Goal: Find specific page/section

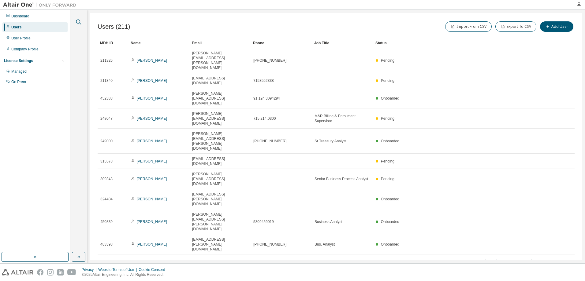
click at [80, 23] on icon "button" at bounding box center [78, 21] width 7 height 7
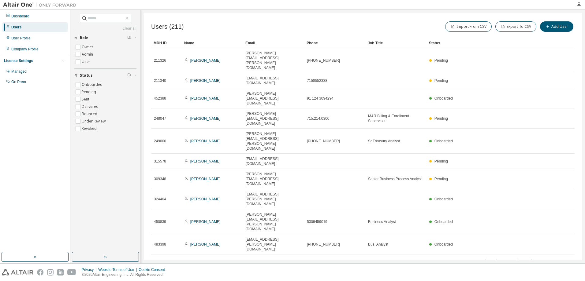
click at [112, 8] on div at bounding box center [326, 4] width 493 height 9
click at [106, 19] on input "text" at bounding box center [105, 18] width 37 height 6
type input "*******"
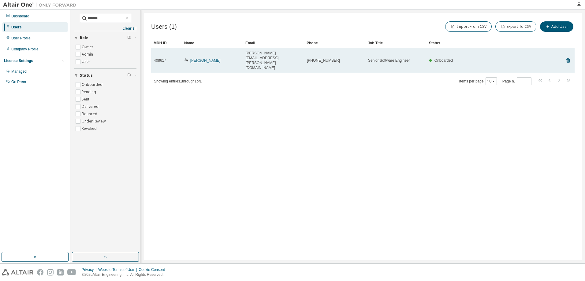
click at [201, 58] on link "Francis Lewis" at bounding box center [205, 60] width 30 height 4
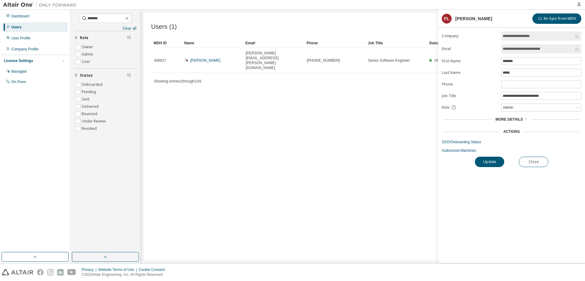
click at [225, 162] on div "Users (1) Import From CSV Export To CSV Add User Clear Load Save Save As Field …" at bounding box center [363, 137] width 438 height 248
click at [535, 164] on button "Close" at bounding box center [533, 162] width 29 height 10
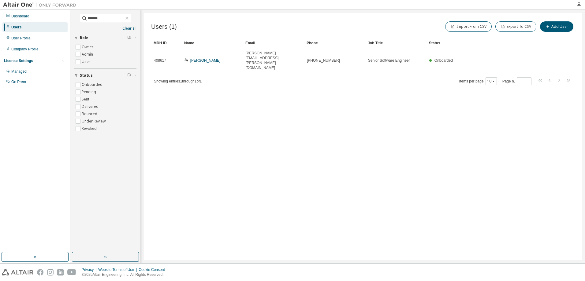
click at [195, 157] on div "Users (1) Import From CSV Export To CSV Add User Clear Load Save Save As Field …" at bounding box center [363, 137] width 438 height 248
click at [294, 121] on div "Users (1) Import From CSV Export To CSV Add User Clear Load Save Save As Field …" at bounding box center [363, 137] width 438 height 248
click at [282, 126] on div "Users (1) Import From CSV Export To CSV Add User Clear Load Save Save As Field …" at bounding box center [363, 137] width 438 height 248
click at [239, 130] on div "Users (1) Import From CSV Export To CSV Add User Clear Load Save Save As Field …" at bounding box center [363, 137] width 438 height 248
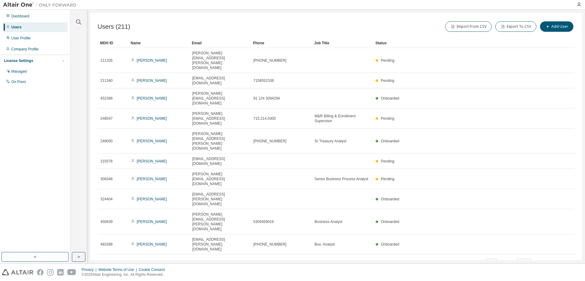
click at [151, 204] on div "Users (211) Import From CSV Export To CSV Add User Clear Load Save Save As Fiel…" at bounding box center [336, 137] width 492 height 248
click at [27, 37] on div "User Profile" at bounding box center [20, 38] width 19 height 5
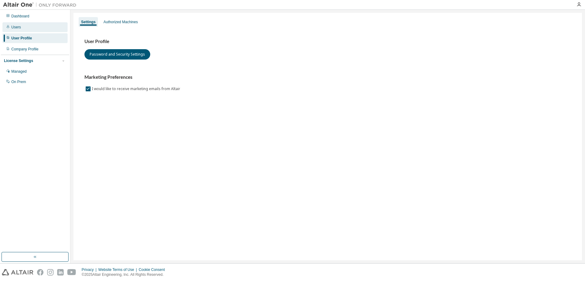
click at [22, 29] on div "Users" at bounding box center [34, 27] width 65 height 10
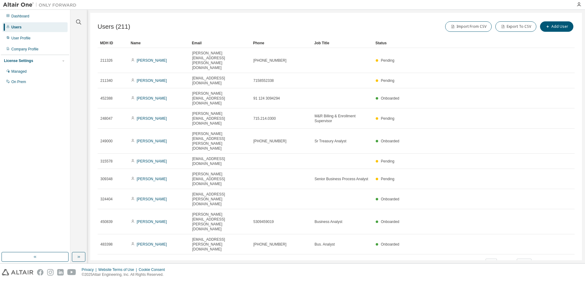
click at [146, 222] on div "Users (211) Import From CSV Export To CSV Add User Clear Load Save Save As Fiel…" at bounding box center [336, 137] width 492 height 248
